Goal: Transaction & Acquisition: Purchase product/service

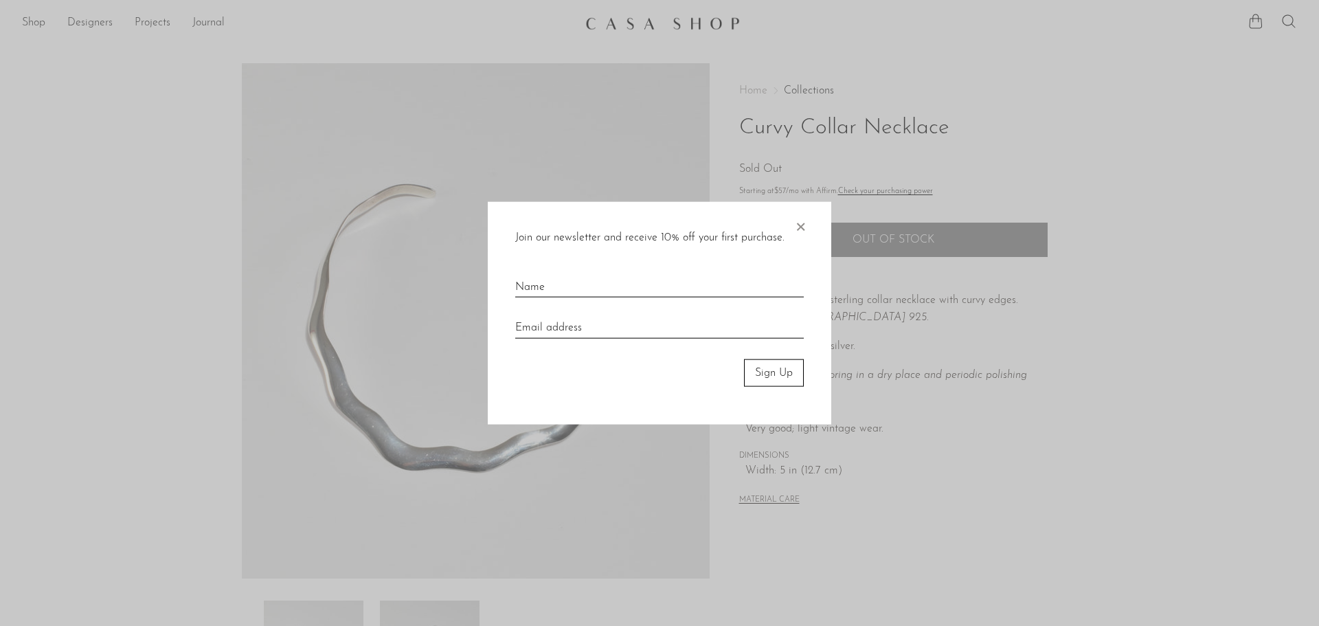
click at [798, 229] on span "×" at bounding box center [800, 223] width 14 height 44
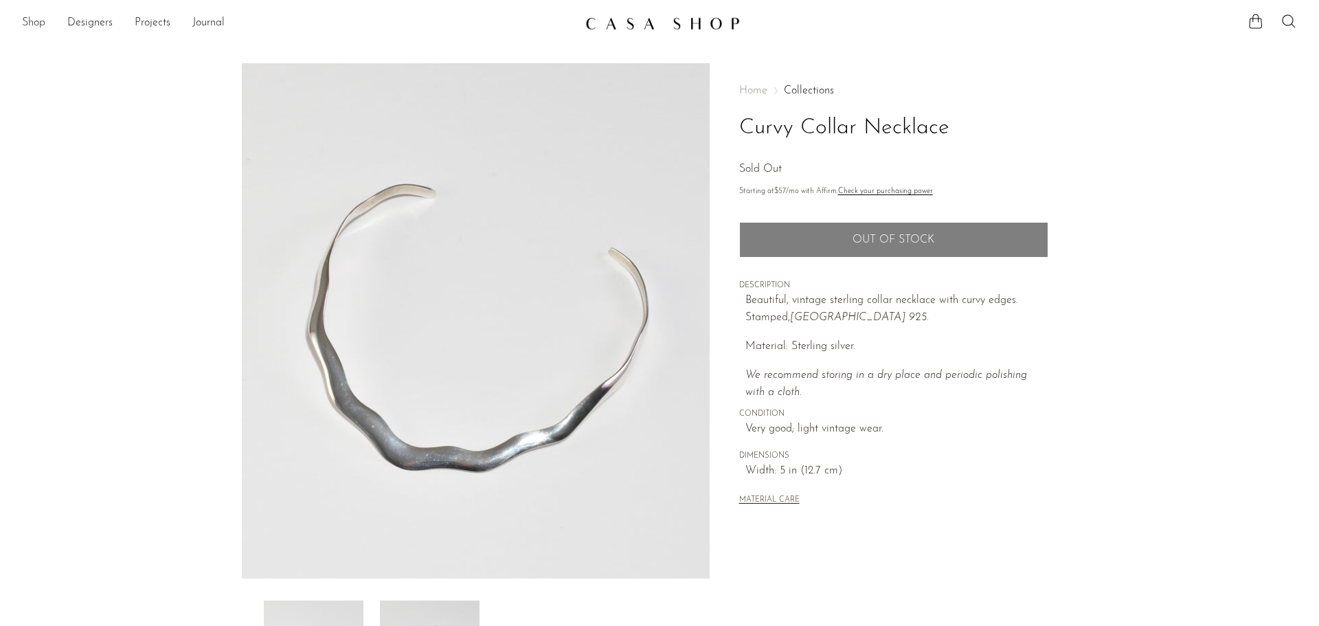
click at [35, 22] on link "Shop" at bounding box center [33, 23] width 23 height 18
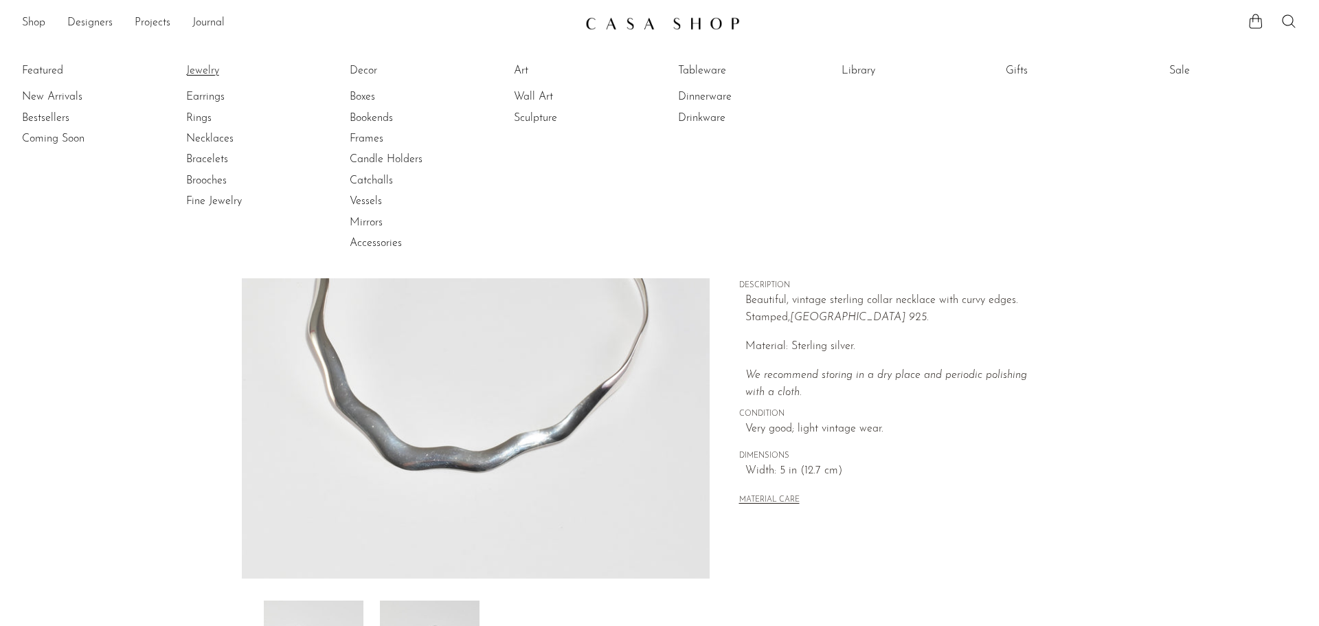
click at [207, 68] on link "Jewelry" at bounding box center [237, 70] width 103 height 15
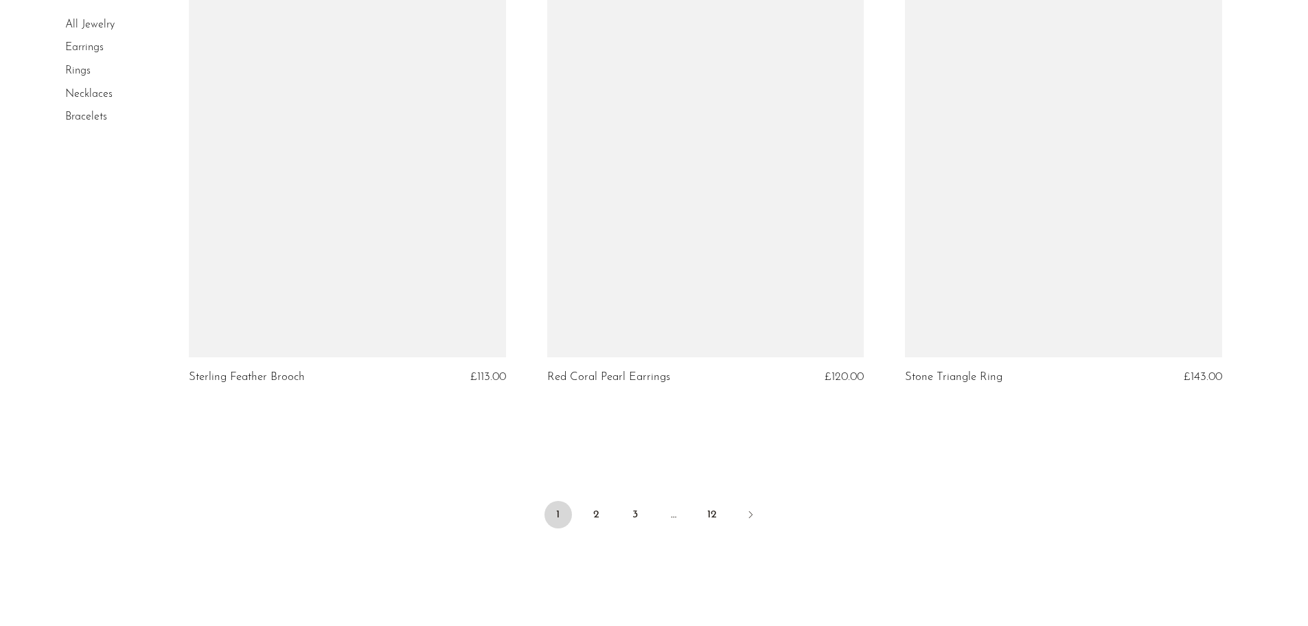
scroll to position [5886, 0]
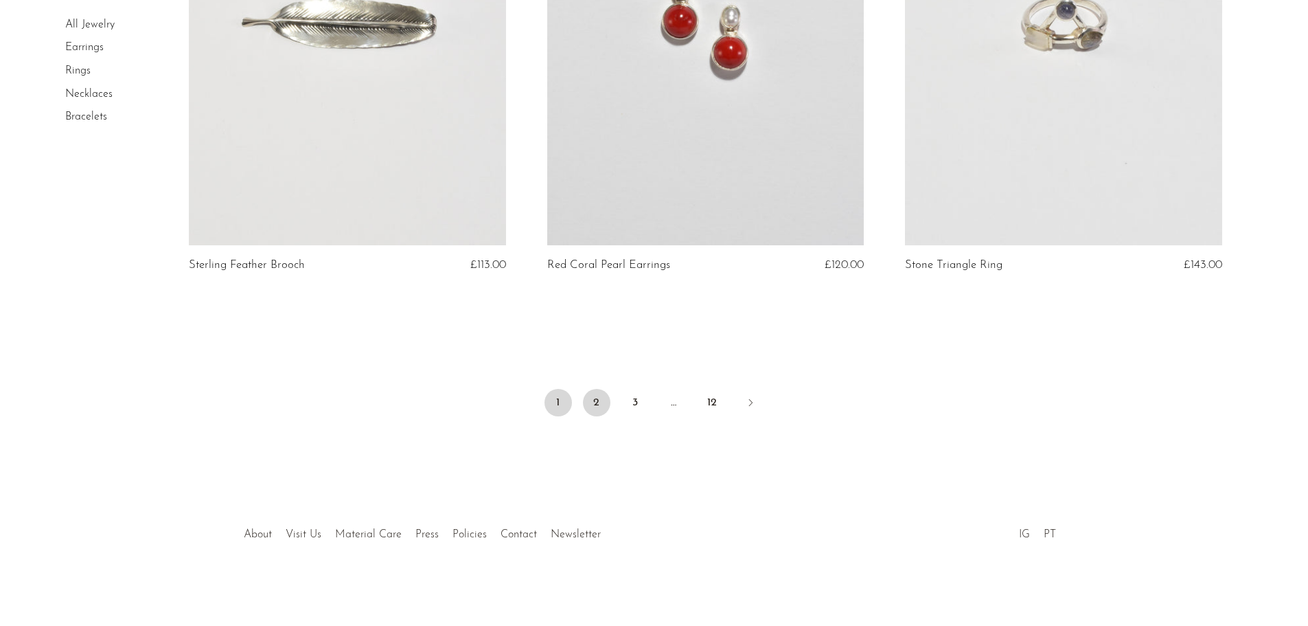
click at [597, 400] on link "2" at bounding box center [596, 402] width 27 height 27
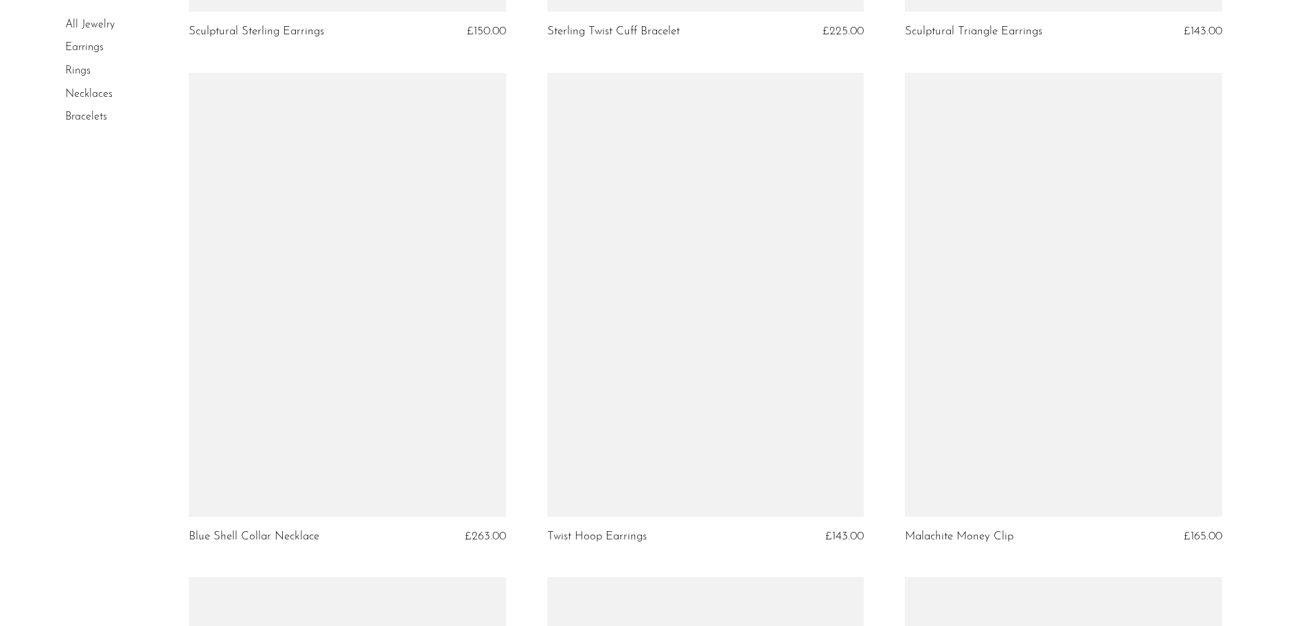
scroll to position [1168, 0]
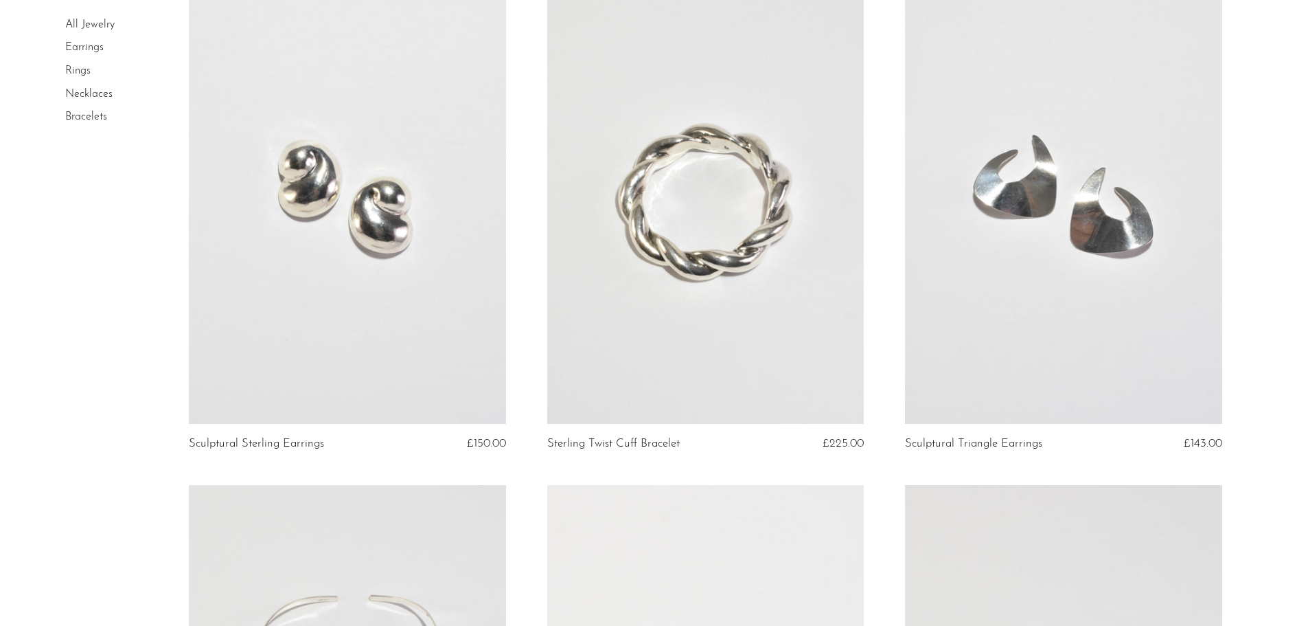
click at [716, 256] on link at bounding box center [705, 202] width 317 height 444
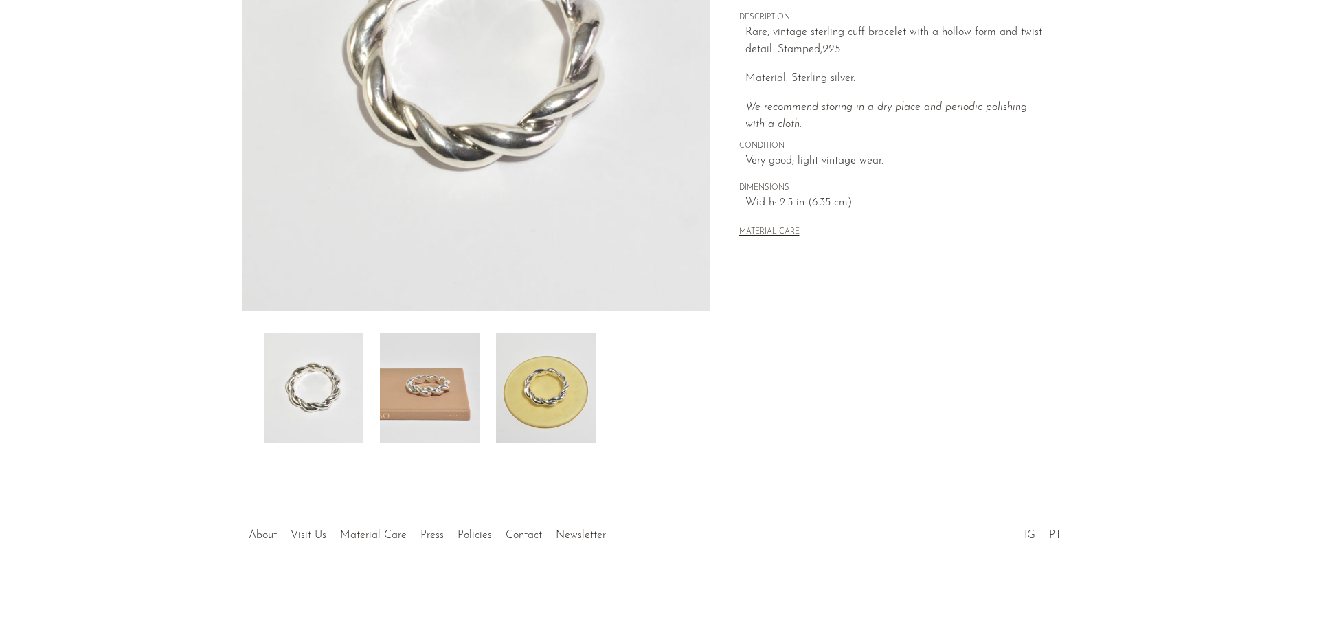
scroll to position [269, 0]
click at [452, 413] on img at bounding box center [430, 387] width 100 height 110
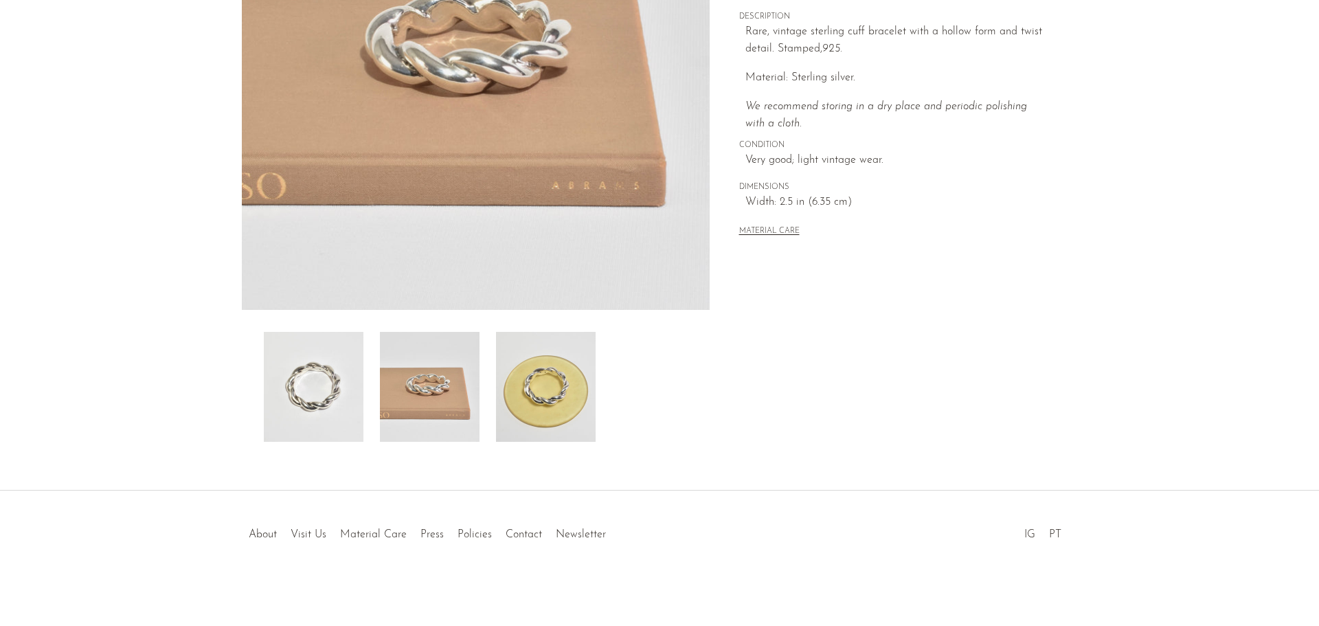
click at [576, 398] on img at bounding box center [546, 387] width 100 height 110
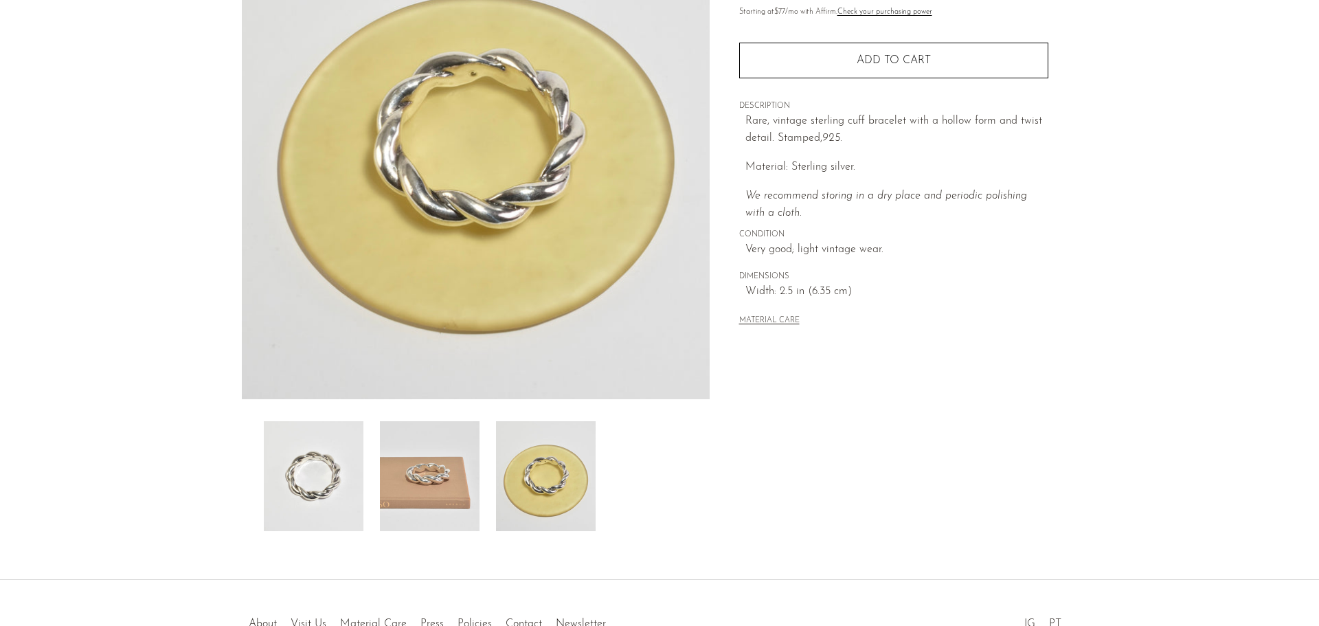
scroll to position [0, 0]
